Goal: Information Seeking & Learning: Check status

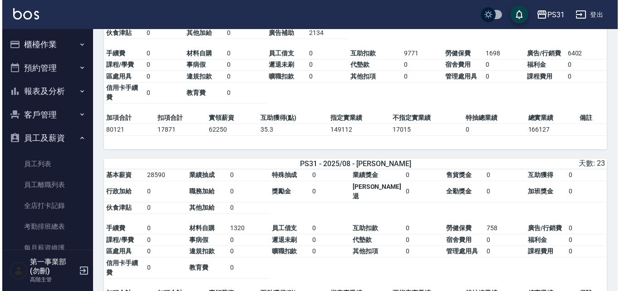
scroll to position [45, 0]
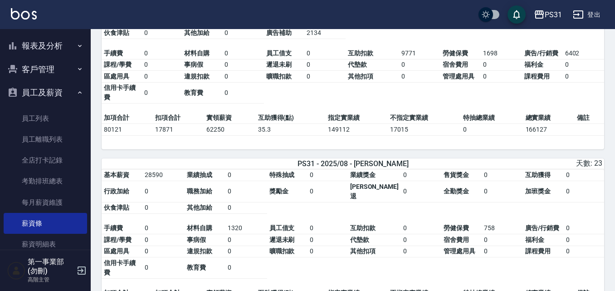
click at [552, 16] on div "PS31" at bounding box center [553, 14] width 17 height 11
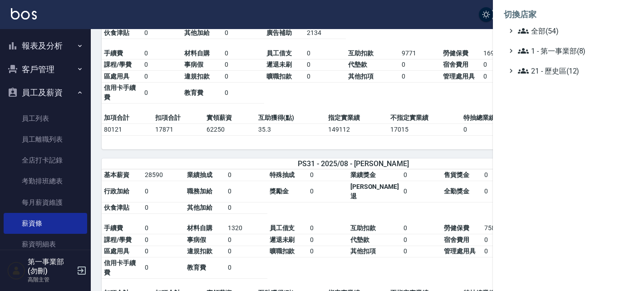
click at [552, 16] on li "切換店家" at bounding box center [556, 15] width 105 height 22
click at [548, 30] on span "全部(54)" at bounding box center [562, 30] width 88 height 11
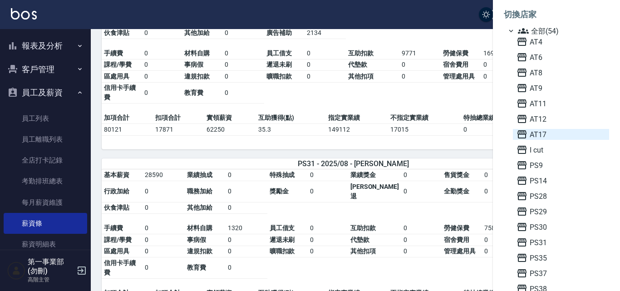
click at [547, 132] on span "AT17" at bounding box center [560, 134] width 89 height 11
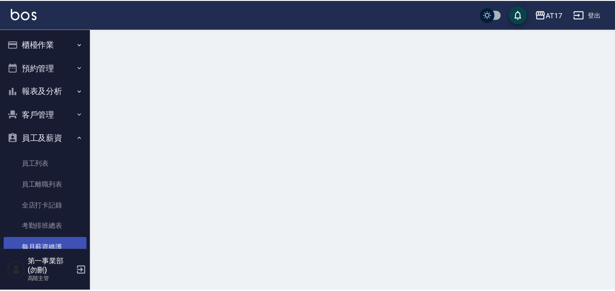
scroll to position [180, 0]
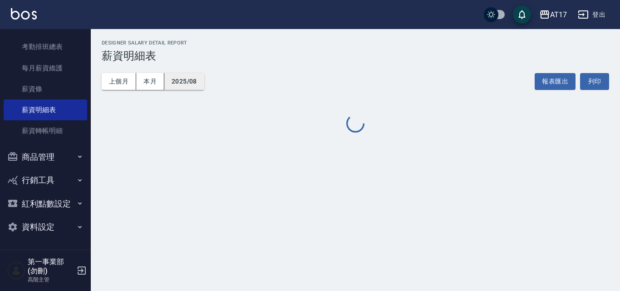
click at [183, 80] on button "2025/08" at bounding box center [184, 81] width 40 height 17
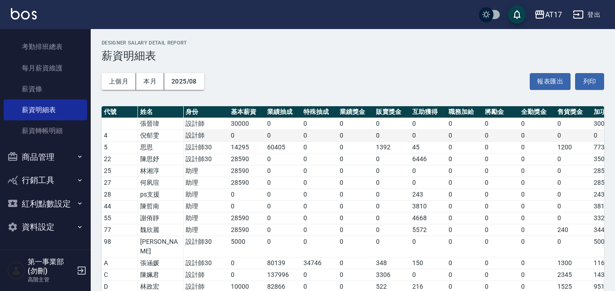
click at [351, 136] on td "0" at bounding box center [355, 136] width 36 height 12
click at [188, 73] on button "2025/08" at bounding box center [184, 81] width 40 height 17
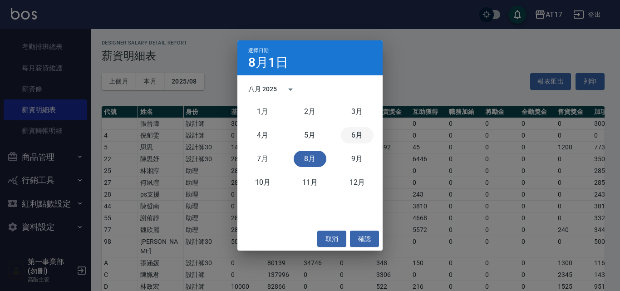
click at [354, 137] on button "6月" at bounding box center [357, 135] width 33 height 16
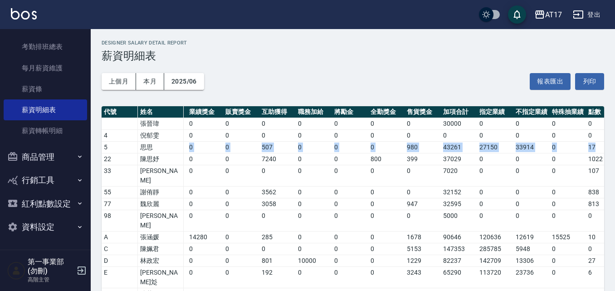
scroll to position [0, 169]
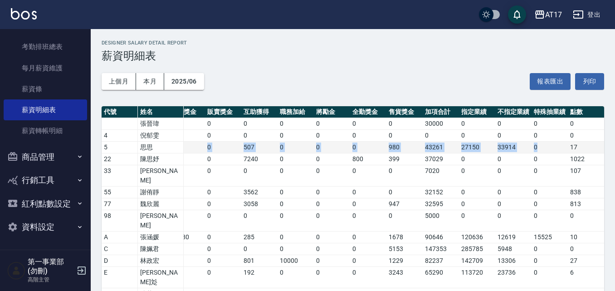
drag, startPoint x: 225, startPoint y: 145, endPoint x: 555, endPoint y: 144, distance: 329.8
click at [555, 144] on tr "5 思思 設計師30 14295 27479 0 0 0 507 0 0 0 980 43261 27150 33914 0 17" at bounding box center [268, 148] width 671 height 12
click at [553, 146] on td "0" at bounding box center [550, 148] width 36 height 12
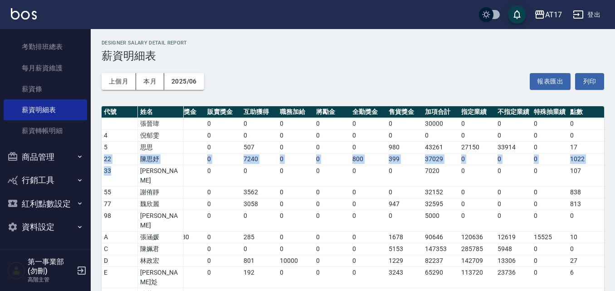
scroll to position [0, 0]
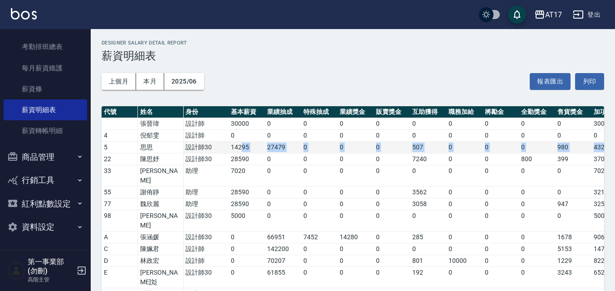
drag, startPoint x: 585, startPoint y: 147, endPoint x: 242, endPoint y: 144, distance: 343.4
click at [242, 144] on tr "5 思思 設計師30 14295 27479 0 0 0 507 0 0 0 980 43261 27150 33914 0 17" at bounding box center [437, 148] width 671 height 12
click at [271, 150] on td "27479" at bounding box center [283, 148] width 36 height 12
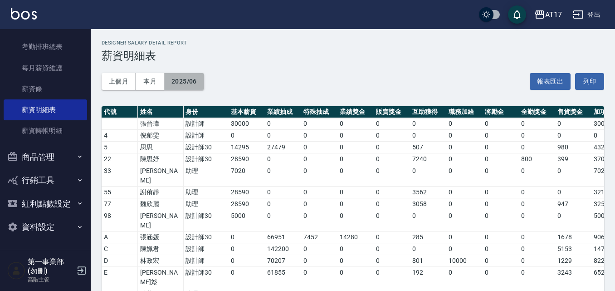
click at [193, 83] on button "2025/06" at bounding box center [184, 81] width 40 height 17
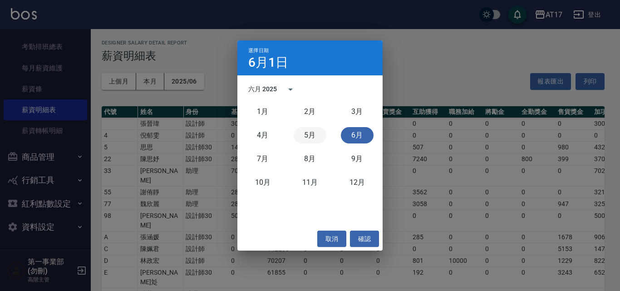
click at [299, 140] on button "5月" at bounding box center [309, 135] width 33 height 16
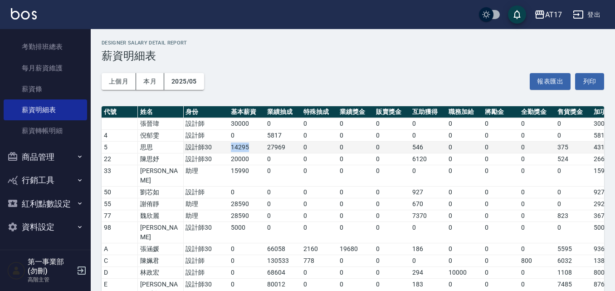
drag, startPoint x: 230, startPoint y: 148, endPoint x: 264, endPoint y: 145, distance: 35.1
click at [264, 145] on td "14295" at bounding box center [247, 148] width 36 height 12
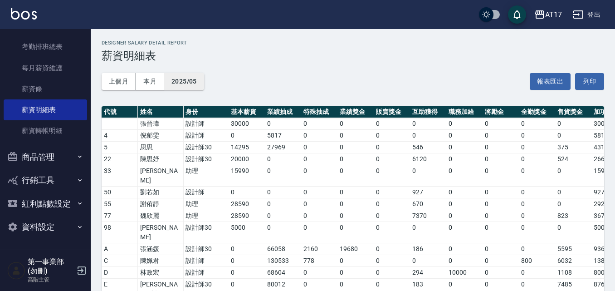
click at [197, 88] on button "2025/05" at bounding box center [184, 81] width 40 height 17
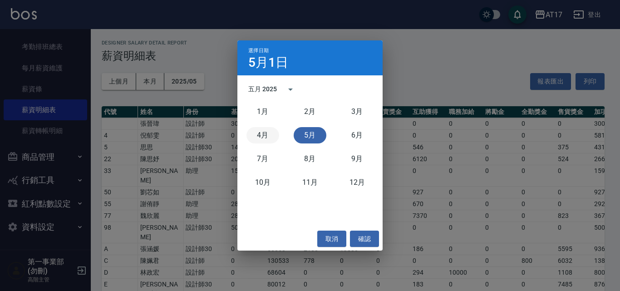
click at [252, 135] on button "4月" at bounding box center [262, 135] width 33 height 16
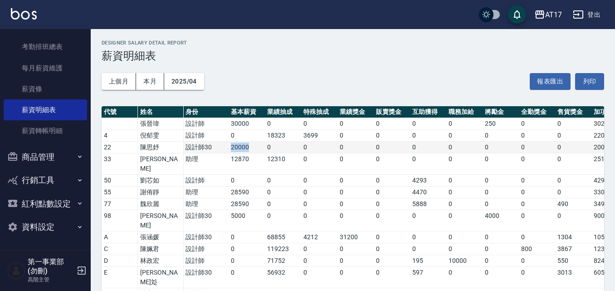
drag, startPoint x: 224, startPoint y: 147, endPoint x: 263, endPoint y: 144, distance: 39.1
click at [263, 144] on tr "22 陳思妤 設計師30 20000 0 0 0 0 0 0 0 0 0 20000 0 0 0 354" at bounding box center [437, 148] width 671 height 12
click at [263, 144] on td "20000" at bounding box center [247, 148] width 36 height 12
drag, startPoint x: 227, startPoint y: 147, endPoint x: 342, endPoint y: 147, distance: 114.8
click at [342, 147] on tr "22 陳思妤 設計師30 20000 0 0 0 0 0 0 0 0 0 20000 0 0 0 354" at bounding box center [437, 148] width 671 height 12
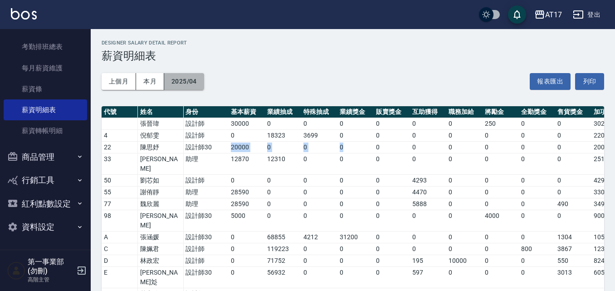
click at [192, 83] on button "2025/04" at bounding box center [184, 81] width 40 height 17
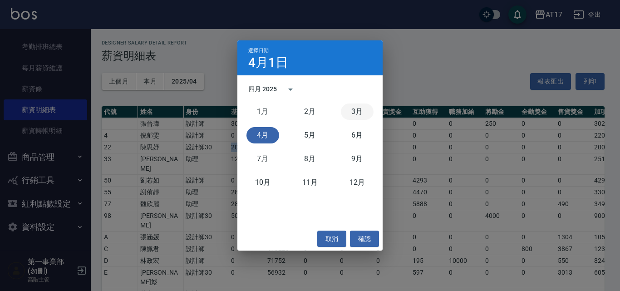
click at [365, 108] on button "3月" at bounding box center [357, 111] width 33 height 16
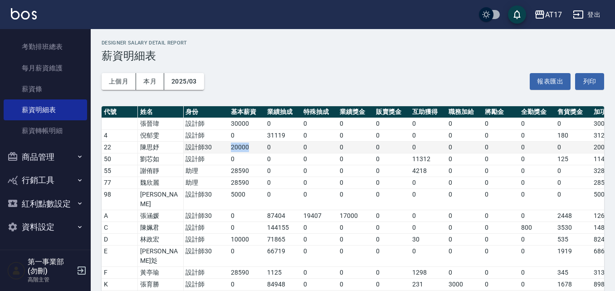
drag, startPoint x: 230, startPoint y: 147, endPoint x: 257, endPoint y: 147, distance: 27.2
click at [257, 147] on td "20000" at bounding box center [247, 148] width 36 height 12
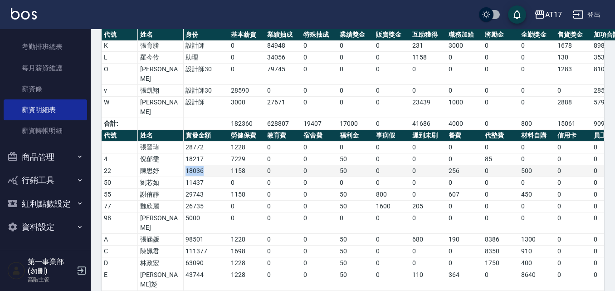
drag, startPoint x: 184, startPoint y: 142, endPoint x: 220, endPoint y: 144, distance: 35.9
click at [220, 165] on td "18036" at bounding box center [205, 171] width 45 height 12
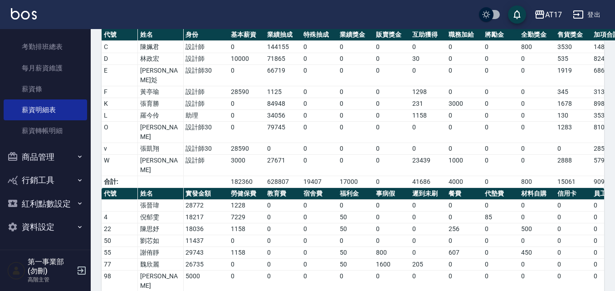
scroll to position [0, 0]
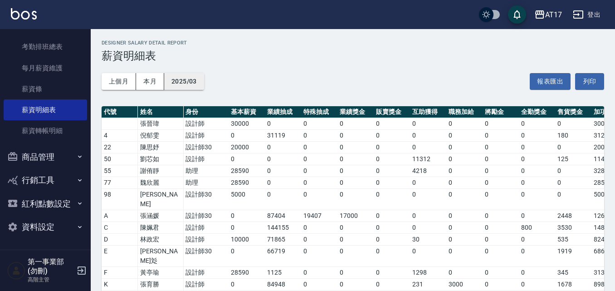
click at [198, 81] on button "2025/03" at bounding box center [184, 81] width 40 height 17
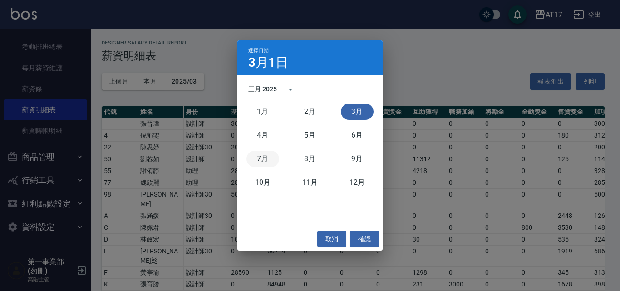
click at [249, 156] on button "7月" at bounding box center [262, 159] width 33 height 16
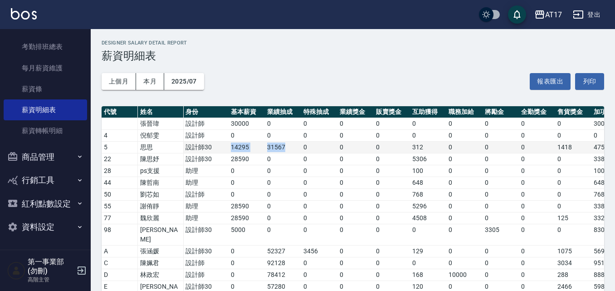
drag, startPoint x: 240, startPoint y: 146, endPoint x: 295, endPoint y: 146, distance: 54.4
click at [295, 146] on tr "5 思思 設計師30 14295 31567 0 0 0 312 0 0 0 1418 47592 42419 27730 0 10" at bounding box center [437, 148] width 671 height 12
click at [295, 146] on td "31567" at bounding box center [283, 148] width 36 height 12
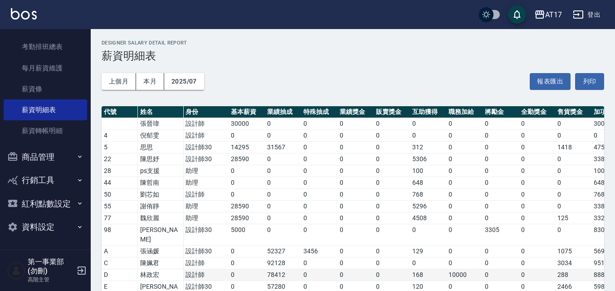
click at [455, 269] on td "10000" at bounding box center [464, 275] width 36 height 12
click at [437, 86] on div "上個月 本月 2025/07 報表匯出 列印" at bounding box center [353, 81] width 503 height 39
